Goal: Transaction & Acquisition: Purchase product/service

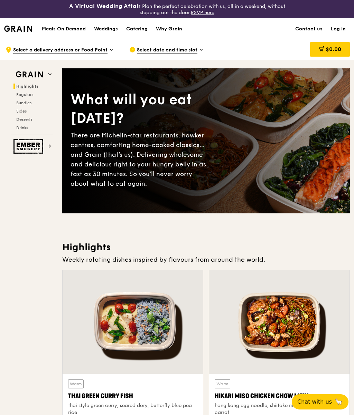
click at [19, 95] on span "Regulars" at bounding box center [24, 94] width 17 height 5
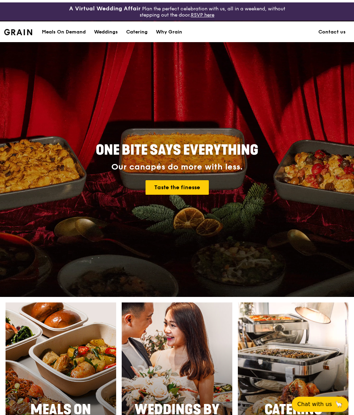
scroll to position [239, 0]
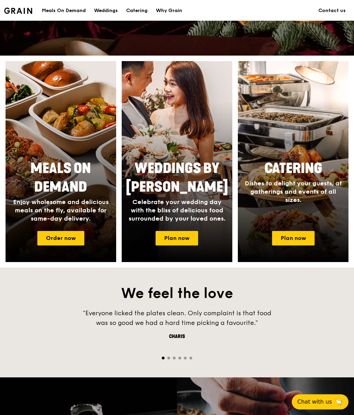
click at [65, 125] on div at bounding box center [61, 161] width 111 height 201
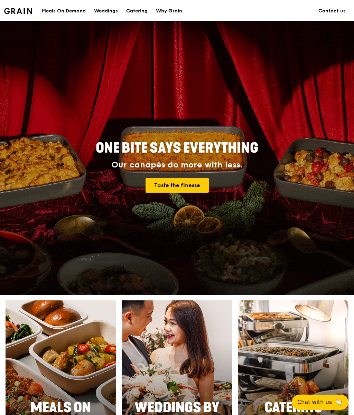
scroll to position [208, 0]
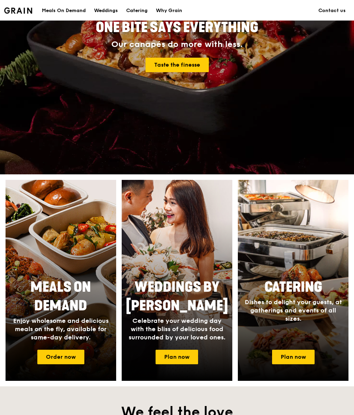
scroll to position [120, 0]
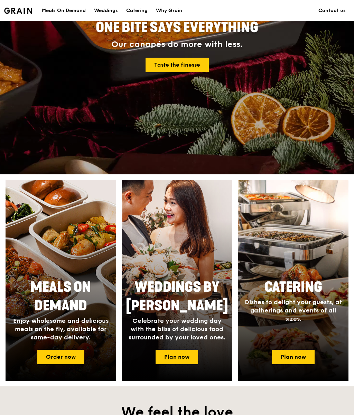
click at [58, 364] on link "Order now" at bounding box center [60, 357] width 47 height 15
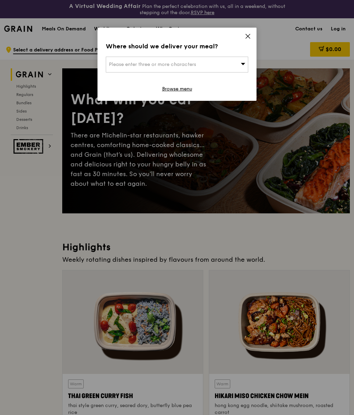
click at [220, 65] on div "Please enter three or more characters" at bounding box center [177, 65] width 142 height 16
type input "Pentecos"
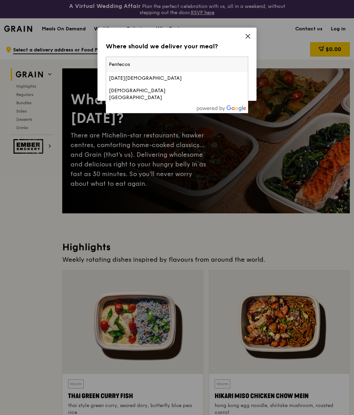
click at [180, 77] on div "Pentecost Methodist Church" at bounding box center [160, 78] width 102 height 7
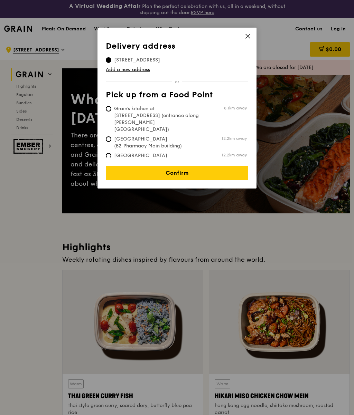
click at [195, 170] on link "Confirm" at bounding box center [177, 173] width 142 height 15
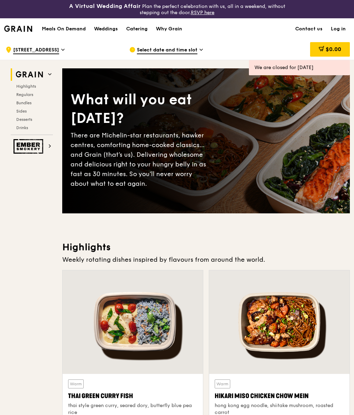
click at [202, 53] on span at bounding box center [200, 51] width 3 height 8
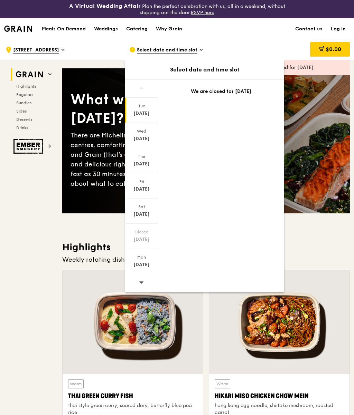
click at [150, 212] on div "Oct 11" at bounding box center [141, 214] width 31 height 7
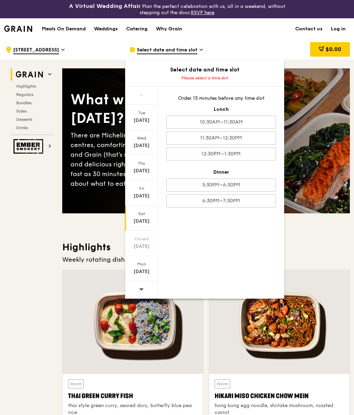
click at [251, 141] on div "11:30AM–12:30PM" at bounding box center [221, 138] width 110 height 13
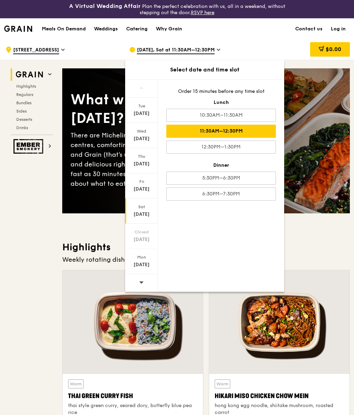
click at [327, 257] on div "Weekly rotating dishes inspired by flavours from around the world." at bounding box center [205, 260] width 287 height 10
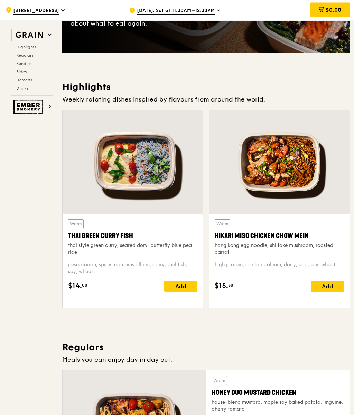
scroll to position [195, 0]
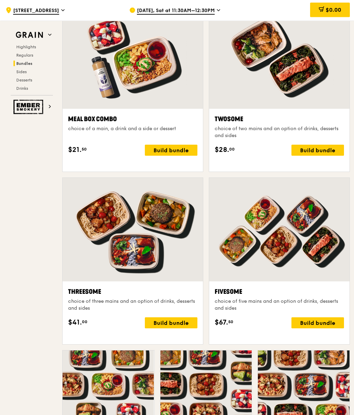
click at [325, 329] on div "Build bundle" at bounding box center [317, 323] width 53 height 11
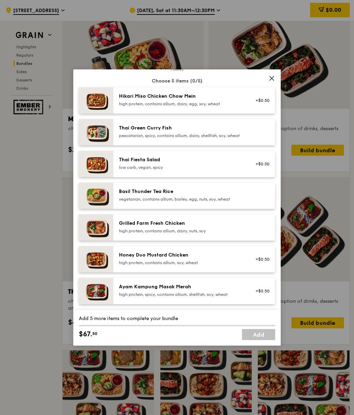
scroll to position [50, 0]
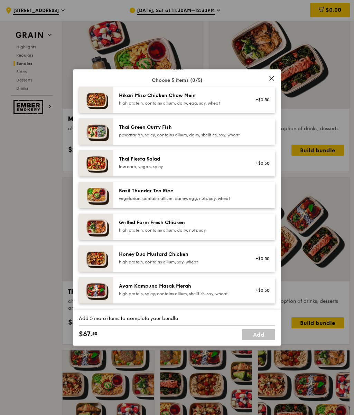
click at [260, 235] on div at bounding box center [260, 226] width 27 height 15
click at [251, 231] on div "Remove" at bounding box center [260, 229] width 18 height 6
click at [249, 235] on div "Remove" at bounding box center [260, 226] width 27 height 15
click at [257, 231] on link "Remove" at bounding box center [262, 228] width 16 height 5
click at [250, 235] on div at bounding box center [260, 226] width 27 height 15
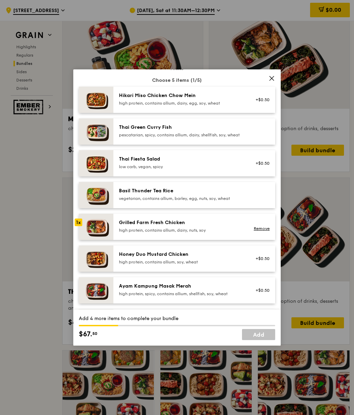
click at [111, 240] on img at bounding box center [96, 227] width 35 height 26
click at [188, 233] on div "Grilled Farm Fresh Chicken high protein, contains allium, dairy, nuts, soy" at bounding box center [181, 226] width 124 height 14
click at [103, 240] on img at bounding box center [96, 227] width 35 height 26
click at [105, 240] on img at bounding box center [96, 227] width 35 height 26
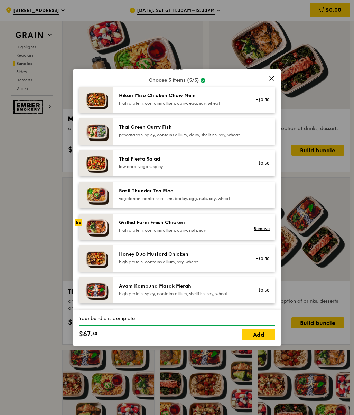
click at [267, 340] on link "Add" at bounding box center [258, 334] width 33 height 11
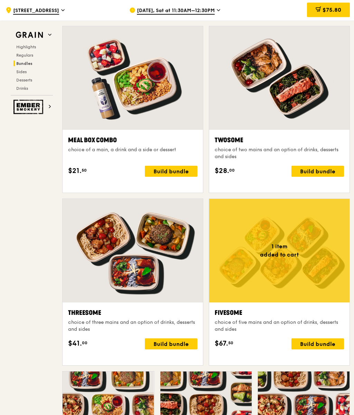
scroll to position [1057, 0]
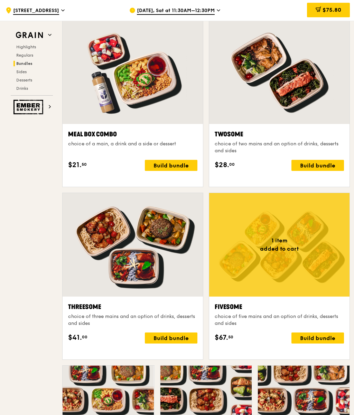
click at [325, 344] on div "Build bundle" at bounding box center [317, 338] width 53 height 11
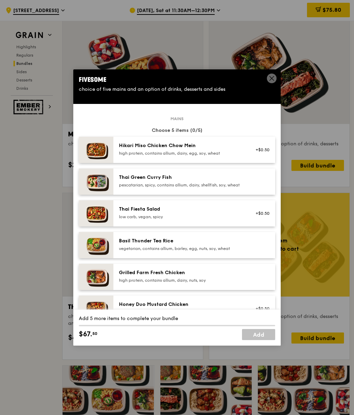
click at [245, 189] on div "Thai Green Curry Fish pescatarian, spicy, contains allium, dairy, shellfish, so…" at bounding box center [181, 181] width 132 height 15
click at [137, 188] on div "Thai Green Curry Fish pescatarian, spicy, contains allium, dairy, shellfish, so…" at bounding box center [181, 181] width 124 height 14
click at [98, 195] on img at bounding box center [96, 182] width 35 height 26
click at [100, 195] on img at bounding box center [96, 182] width 35 height 26
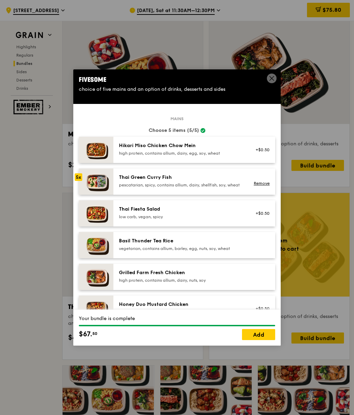
click at [268, 340] on link "Add" at bounding box center [258, 334] width 33 height 11
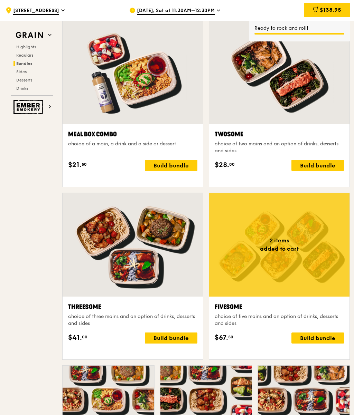
click at [318, 268] on div at bounding box center [279, 245] width 140 height 104
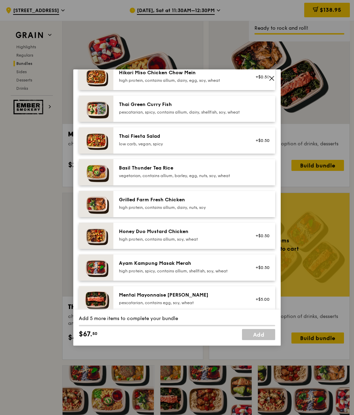
scroll to position [76, 0]
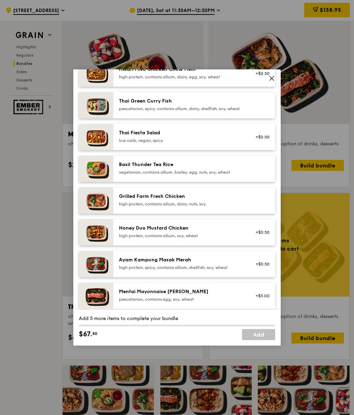
click at [205, 232] on div "Honey Duo Mustard Chicken" at bounding box center [181, 228] width 124 height 7
click at [172, 232] on div "Honey Duo Mustard Chicken" at bounding box center [181, 228] width 124 height 7
click at [181, 232] on div "Honey Duo Mustard Chicken" at bounding box center [181, 228] width 124 height 7
click at [188, 232] on div "Honey Duo Mustard Chicken" at bounding box center [181, 228] width 124 height 7
click at [199, 239] on div "high protein, contains allium, soy, wheat" at bounding box center [181, 236] width 124 height 6
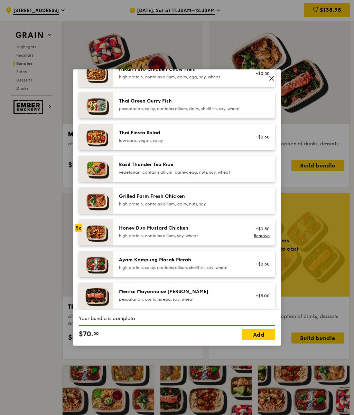
click at [265, 340] on link "Add" at bounding box center [258, 334] width 33 height 11
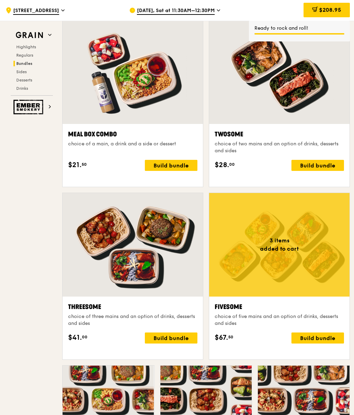
click at [338, 11] on span "$208.95" at bounding box center [330, 10] width 22 height 7
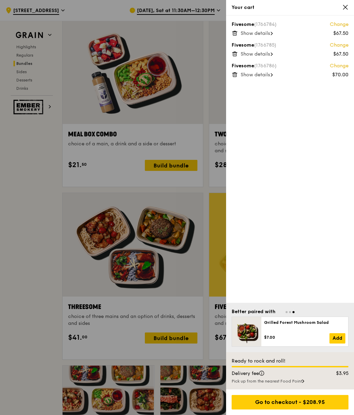
click at [332, 410] on div "Go to checkout - $208.95" at bounding box center [289, 402] width 117 height 15
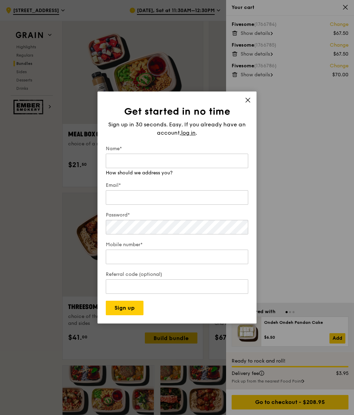
click at [211, 168] on input "Name*" at bounding box center [177, 161] width 142 height 15
type input "Karen Liew"
click at [117, 205] on input "Email*" at bounding box center [177, 197] width 142 height 15
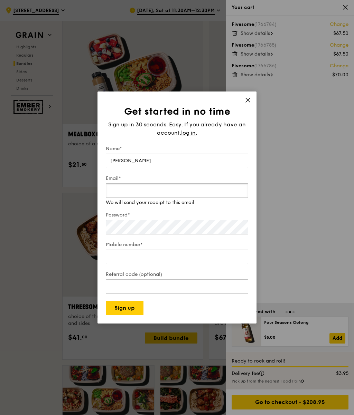
type input "karenliewwong@gmail.com"
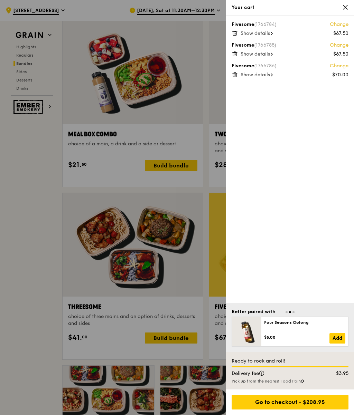
click at [328, 289] on div "Fivesome (1766784) Change $67.50 Show details Fivesome (1766785) Change $67.50 …" at bounding box center [290, 159] width 128 height 287
click at [319, 410] on div "Go to checkout - $208.95" at bounding box center [289, 402] width 117 height 15
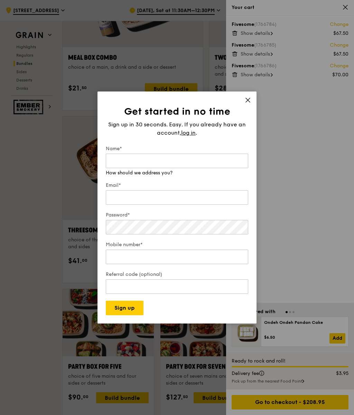
click at [154, 168] on input "Name*" at bounding box center [177, 161] width 142 height 15
type input "Karen Liew"
click at [149, 205] on input "Email*" at bounding box center [177, 197] width 142 height 15
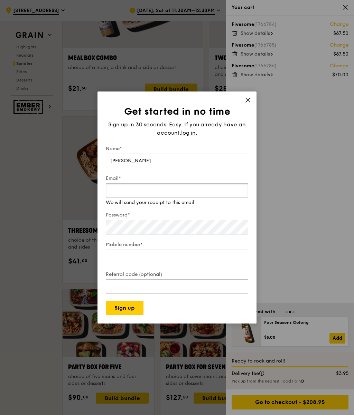
type input "karenliewwong@gmail.com"
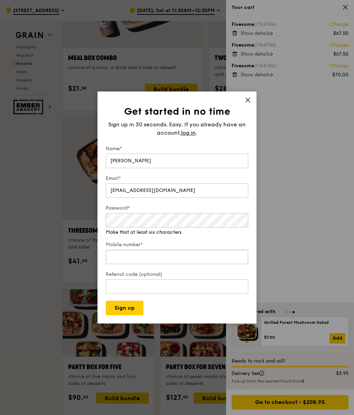
click at [169, 264] on input "Mobile number*" at bounding box center [177, 257] width 142 height 15
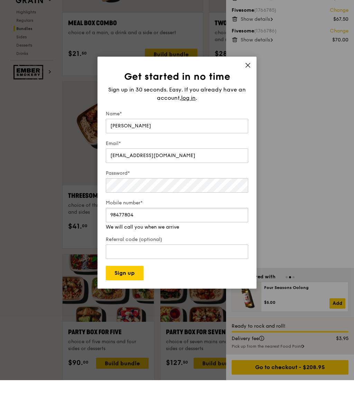
type input "98477804"
click at [136, 301] on button "Sign up" at bounding box center [125, 308] width 38 height 15
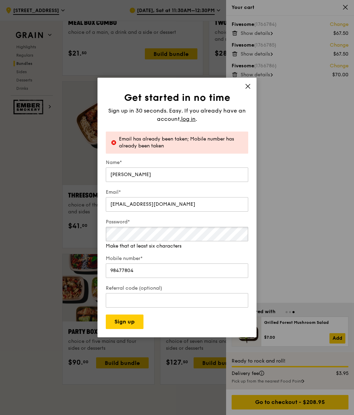
scroll to position [1168, 0]
click at [192, 123] on span "log in" at bounding box center [188, 119] width 15 height 8
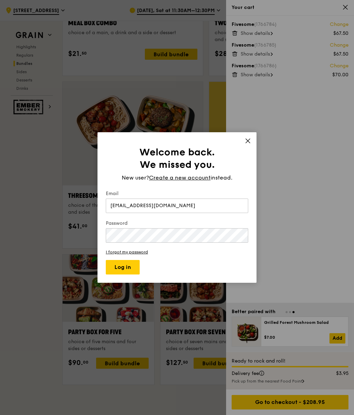
type input "karenliewwong@gmail.com"
click at [108, 255] on link "I forgot my password" at bounding box center [177, 252] width 142 height 5
